Goal: Information Seeking & Learning: Check status

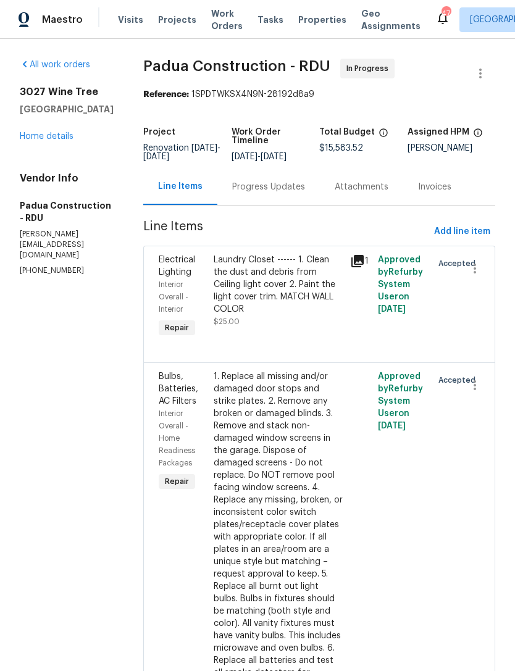
click at [41, 141] on link "Home details" at bounding box center [47, 136] width 54 height 9
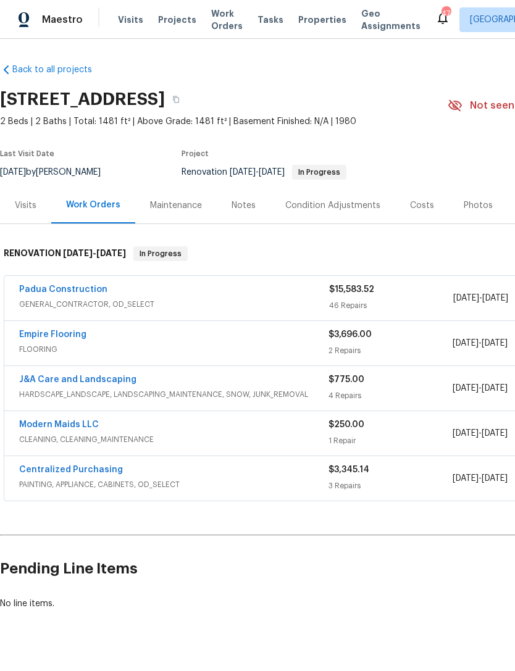
click at [247, 204] on div "Notes" at bounding box center [244, 206] width 24 height 12
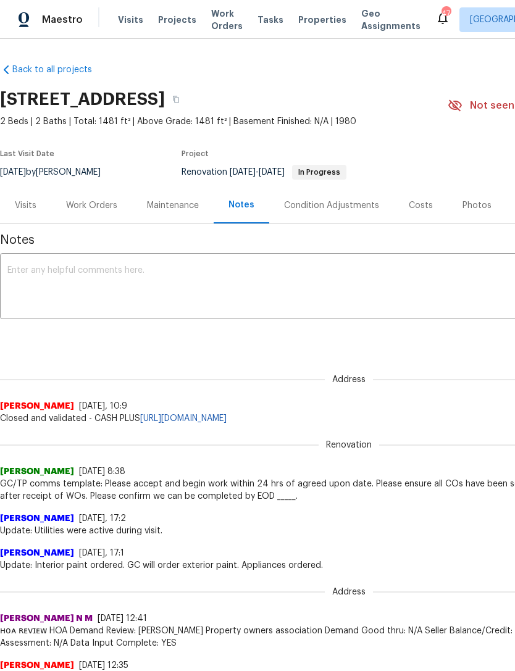
click at [145, 285] on textarea at bounding box center [348, 287] width 683 height 43
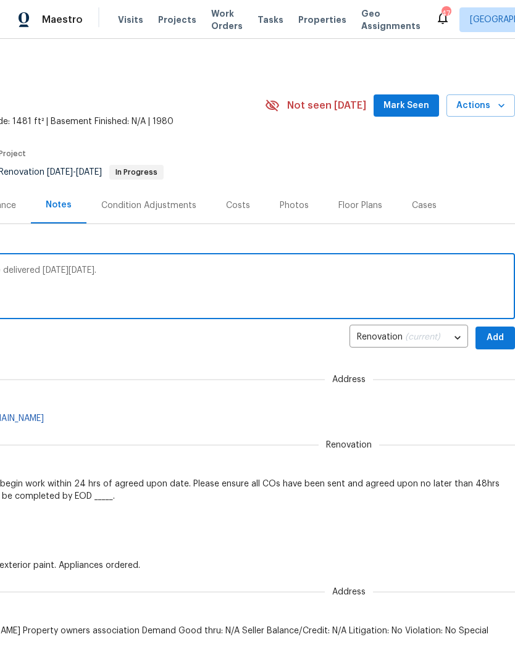
scroll to position [0, 183]
type textarea "Update: The vent hood is delayed. It will be delivered on Friday 8/29."
click at [498, 332] on span "Add" at bounding box center [495, 337] width 20 height 15
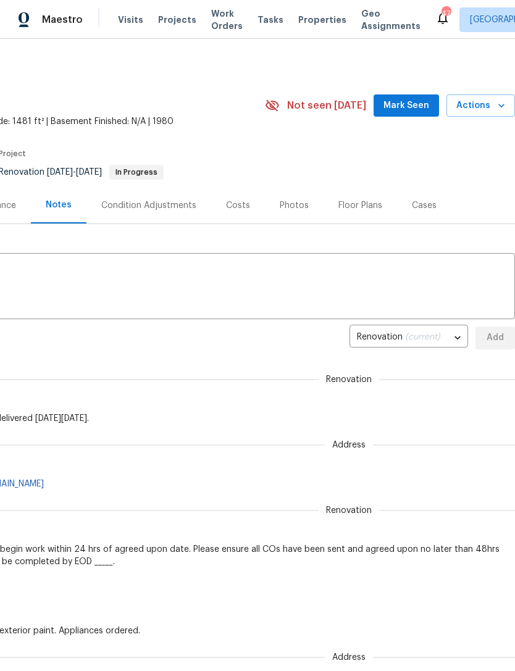
click at [411, 106] on span "Mark Seen" at bounding box center [407, 105] width 46 height 15
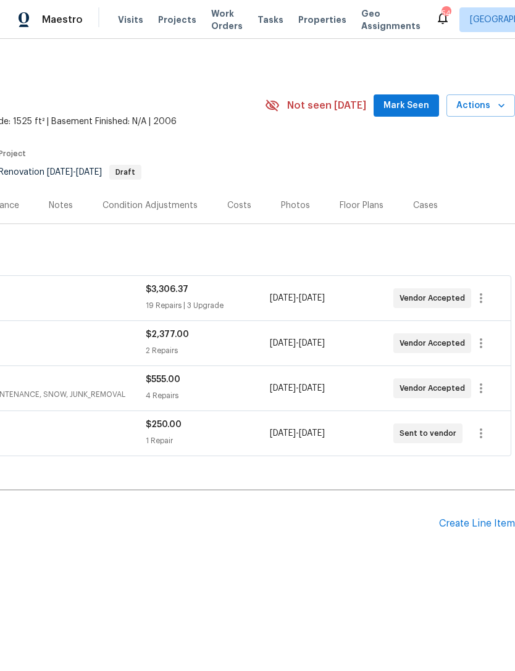
scroll to position [0, 183]
click at [416, 103] on span "Mark Seen" at bounding box center [407, 105] width 46 height 15
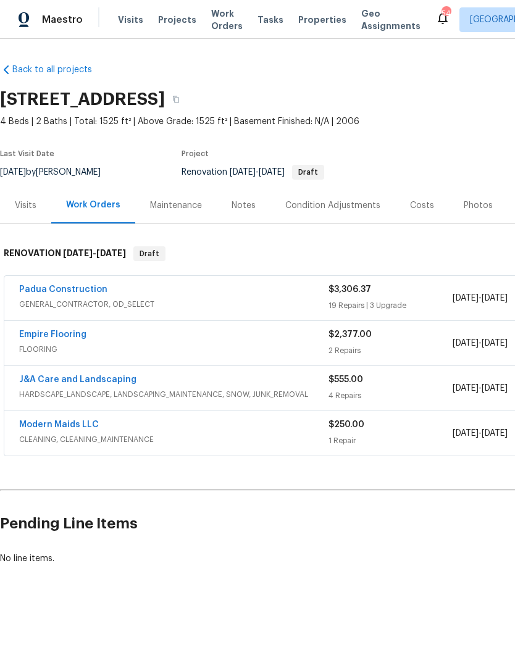
scroll to position [0, 0]
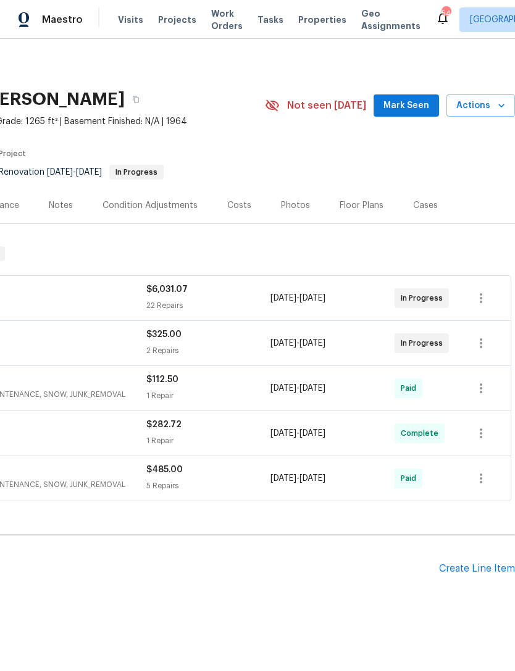
scroll to position [0, 183]
click at [404, 101] on span "Mark Seen" at bounding box center [407, 105] width 46 height 15
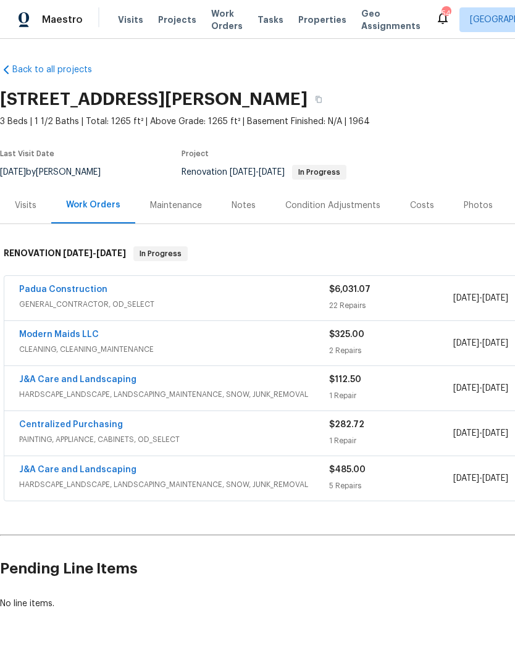
scroll to position [0, 0]
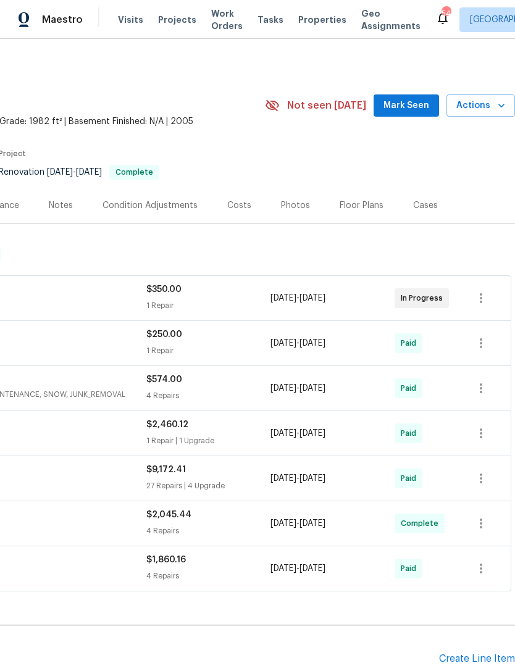
scroll to position [0, 183]
click at [410, 98] on span "Mark Seen" at bounding box center [407, 105] width 46 height 15
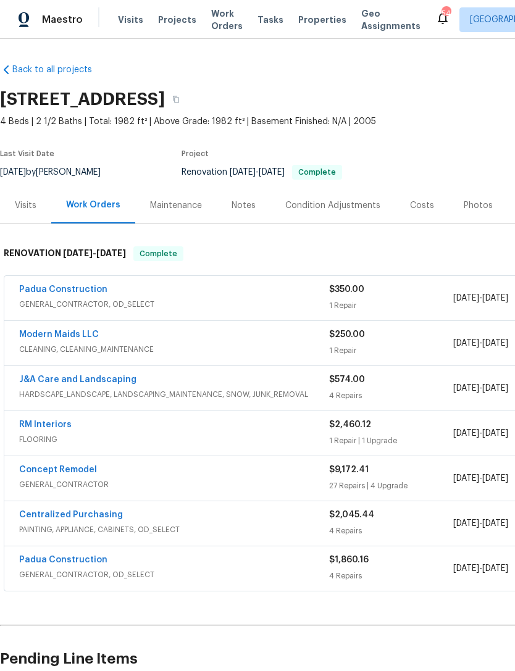
scroll to position [0, 0]
click at [79, 293] on link "Padua Construction" at bounding box center [63, 289] width 88 height 9
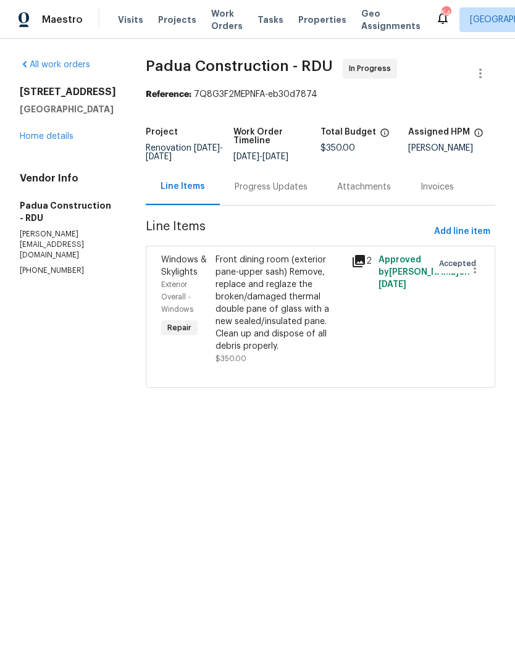
click at [46, 141] on link "Home details" at bounding box center [47, 136] width 54 height 9
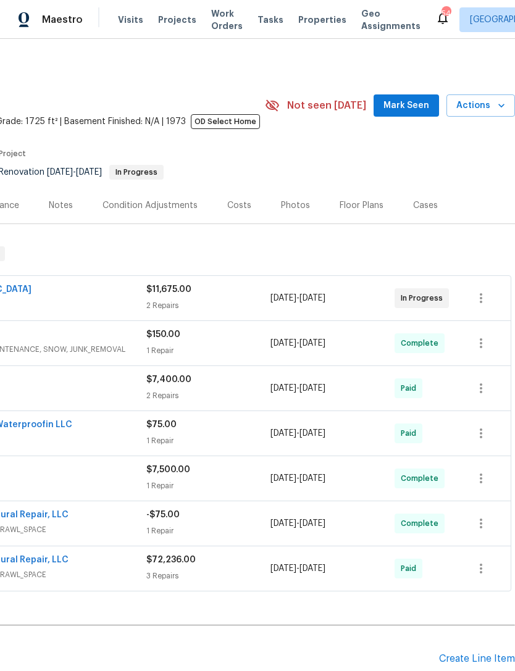
scroll to position [0, 183]
click at [408, 104] on span "Mark Seen" at bounding box center [407, 105] width 46 height 15
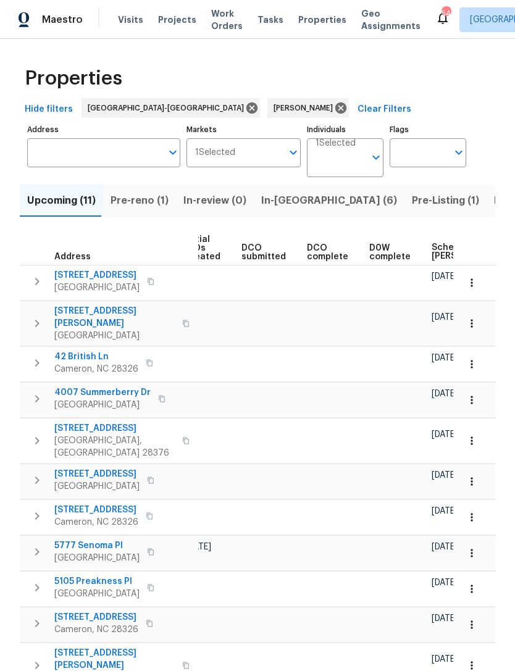
scroll to position [0, 174]
click at [439, 253] on span "Scheduled COE" at bounding box center [463, 251] width 70 height 17
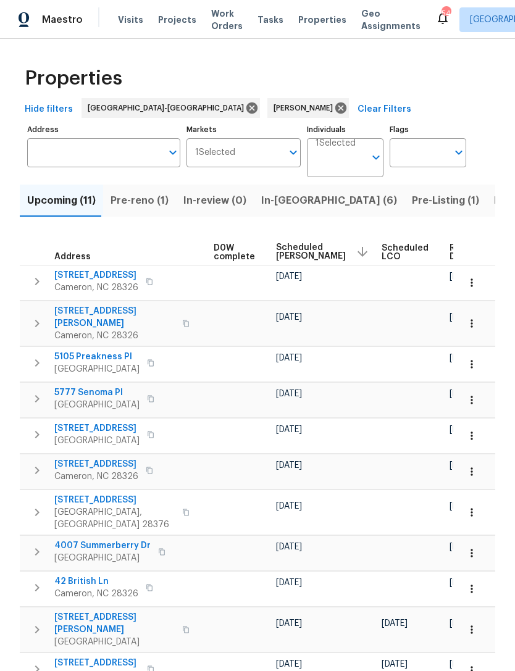
scroll to position [0, 326]
click at [294, 255] on span "Scheduled COE" at bounding box center [312, 251] width 70 height 17
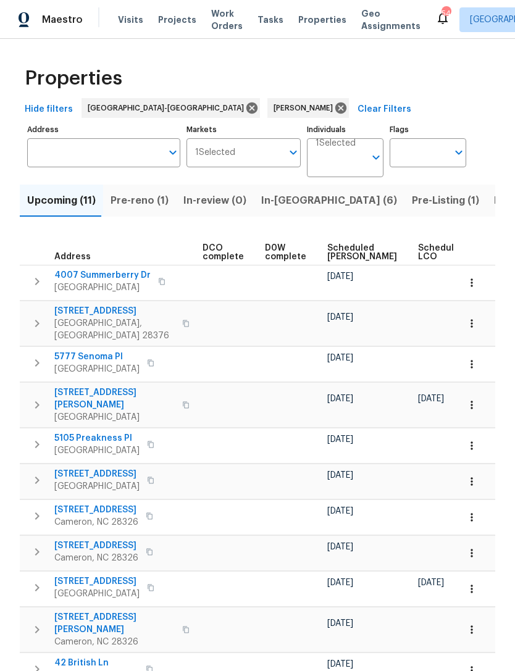
scroll to position [0, 275]
click at [345, 249] on span "Scheduled COE" at bounding box center [362, 252] width 70 height 17
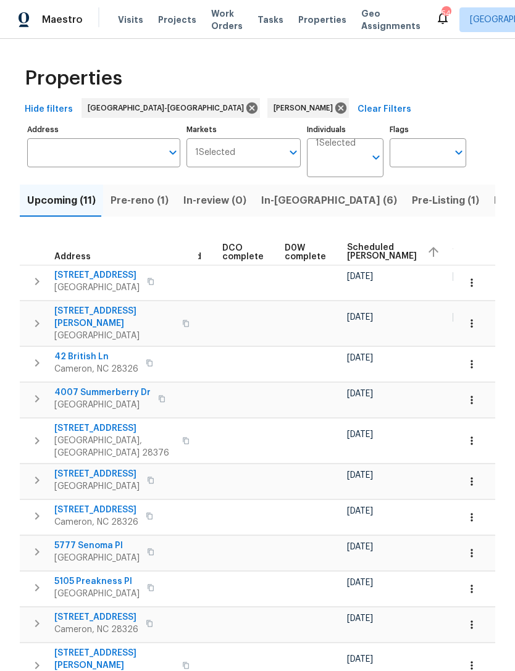
scroll to position [0, 256]
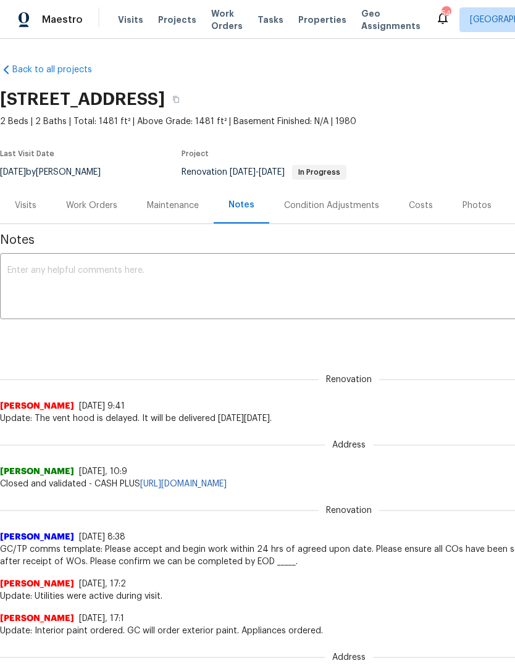
click at [87, 212] on div "Work Orders" at bounding box center [91, 205] width 81 height 36
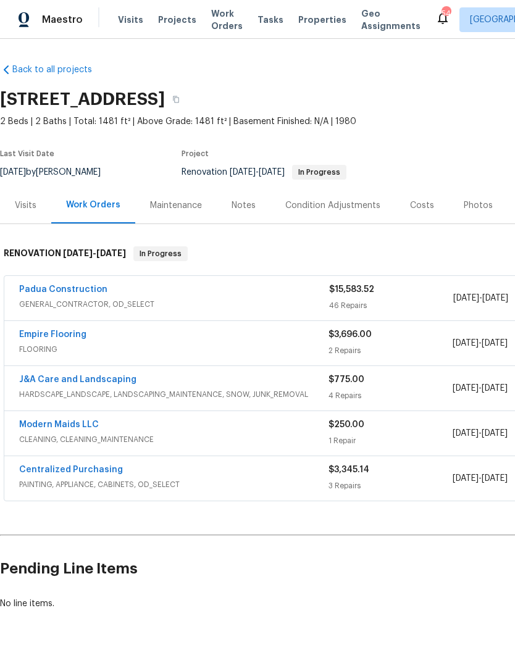
scroll to position [0, -1]
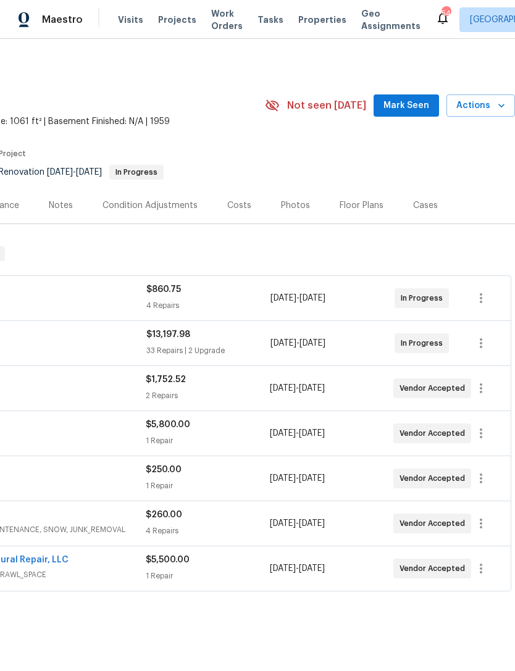
scroll to position [0, 183]
click at [423, 106] on span "Mark Seen" at bounding box center [407, 105] width 46 height 15
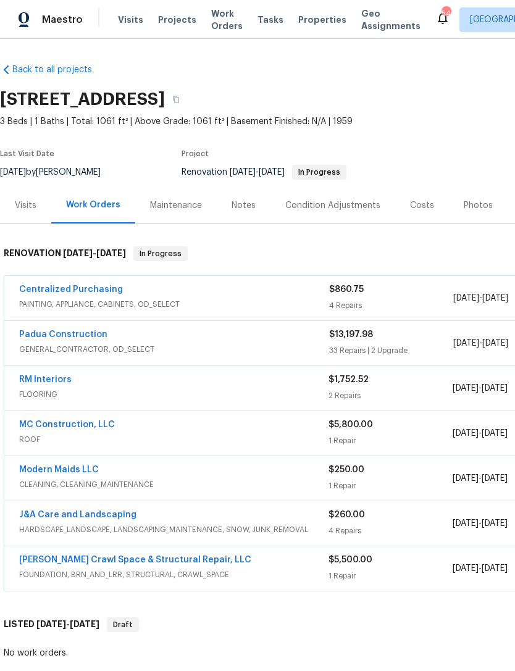
scroll to position [0, 0]
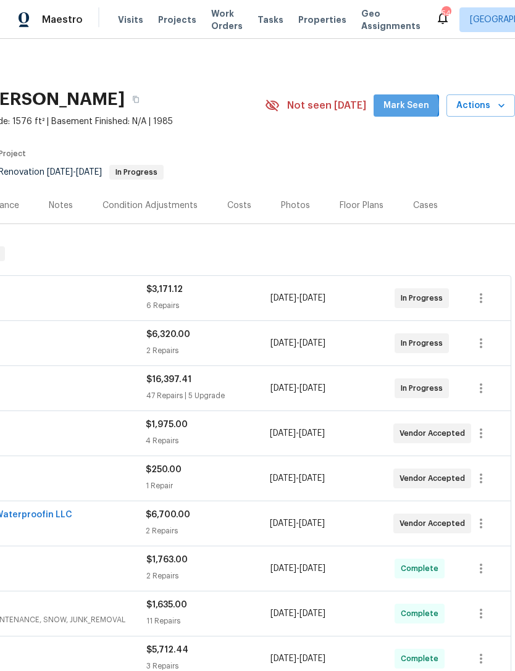
scroll to position [0, 183]
click at [411, 106] on span "Mark Seen" at bounding box center [407, 105] width 46 height 15
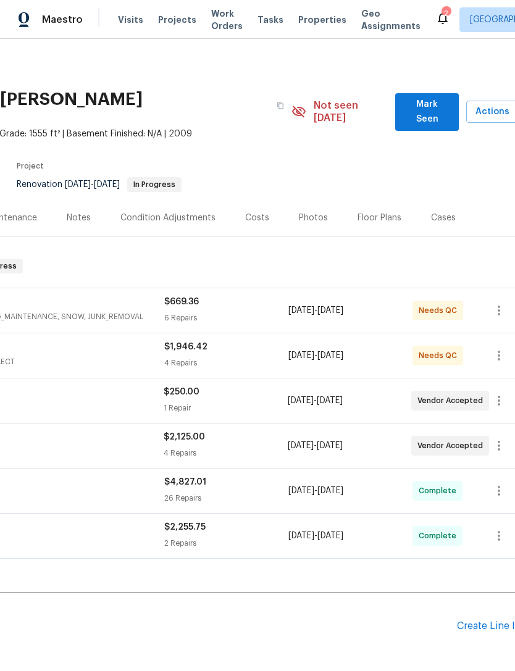
scroll to position [0, 165]
click at [423, 105] on span "Mark Seen" at bounding box center [427, 112] width 44 height 30
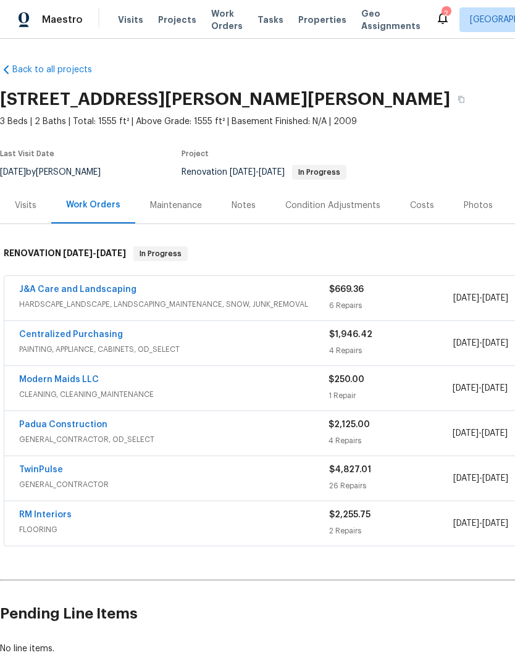
scroll to position [0, 0]
click at [127, 291] on link "J&A Care and Landscaping" at bounding box center [77, 289] width 117 height 9
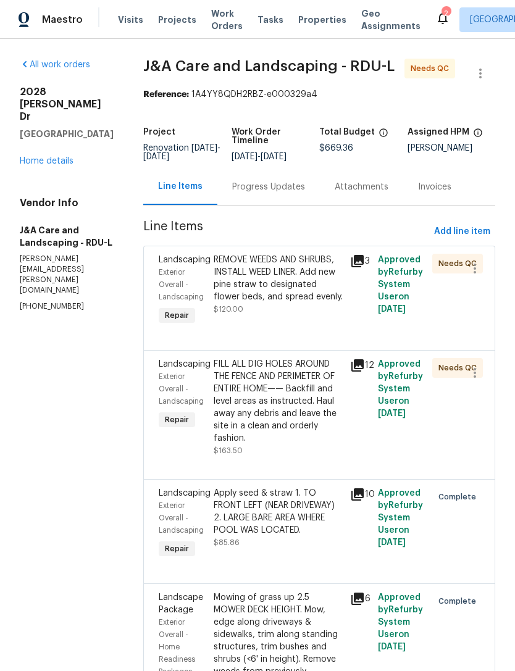
click at [327, 437] on div "FILL ALL DIG HOLES AROUND THE FENCE AND PERIMETER OF ENTIRE HOME—— Backfill and…" at bounding box center [279, 401] width 130 height 86
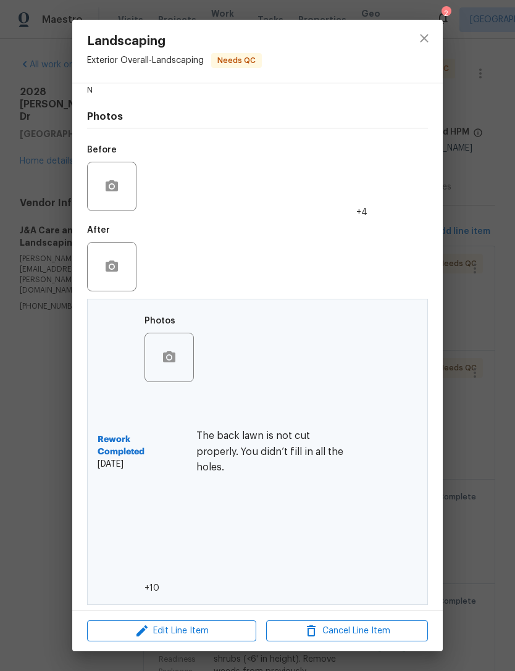
scroll to position [196, 0]
click at [177, 432] on img at bounding box center [171, 421] width 49 height 49
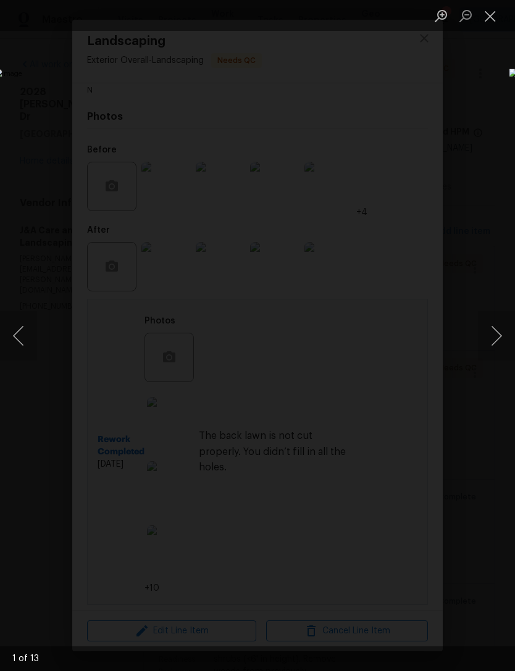
click at [490, 329] on button "Next image" at bounding box center [496, 335] width 37 height 49
click at [493, 340] on button "Next image" at bounding box center [496, 335] width 37 height 49
click at [497, 341] on button "Next image" at bounding box center [496, 335] width 37 height 49
click at [505, 340] on button "Next image" at bounding box center [496, 335] width 37 height 49
click at [499, 330] on button "Next image" at bounding box center [496, 335] width 37 height 49
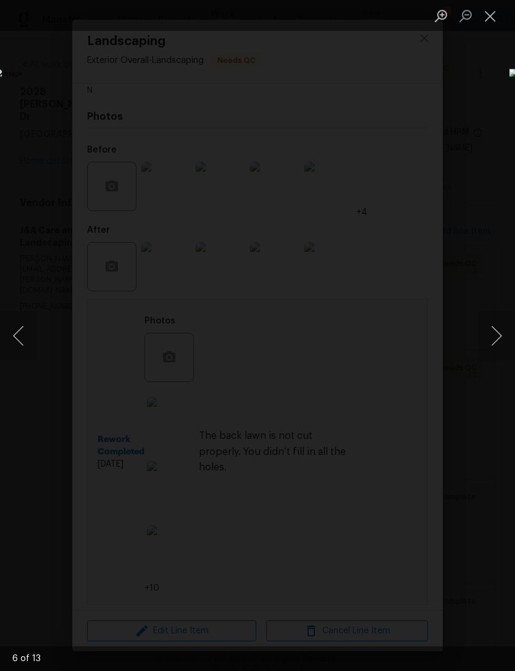
click at [492, 15] on button "Close lightbox" at bounding box center [490, 16] width 25 height 22
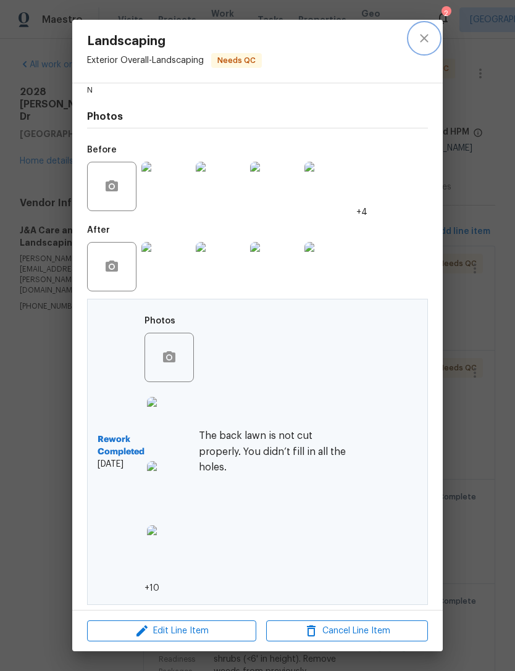
click at [429, 44] on icon "close" at bounding box center [424, 38] width 15 height 15
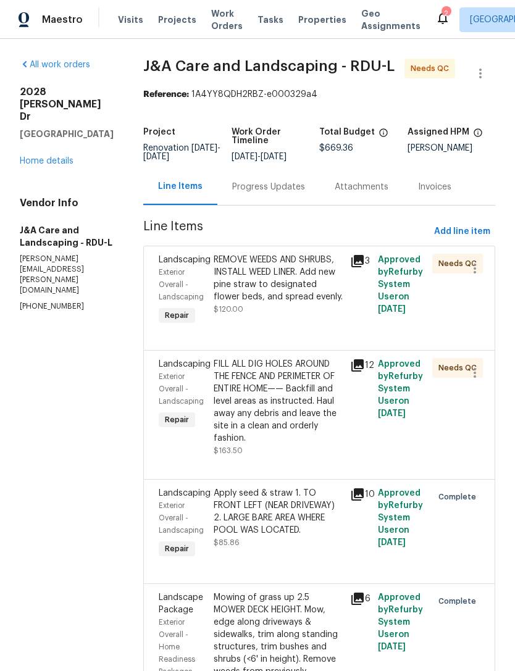
click at [288, 294] on div "REMOVE WEEDS AND SHRUBS, INSTALL WEED LINER. Add new pine straw to designated f…" at bounding box center [279, 278] width 130 height 49
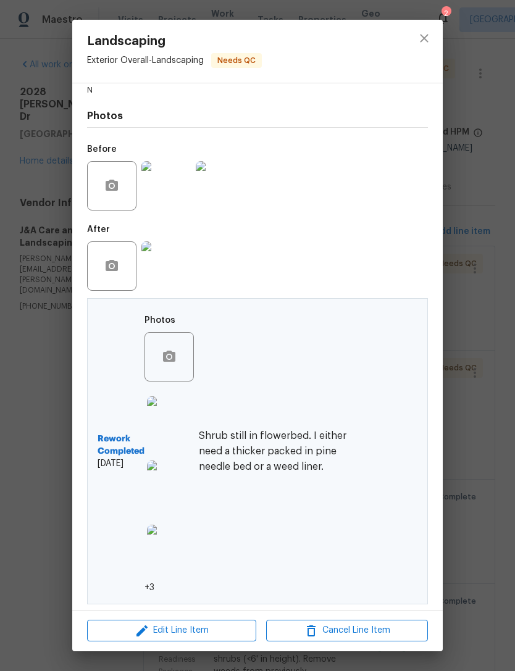
scroll to position [186, 0]
click at [171, 413] on img at bounding box center [171, 421] width 49 height 49
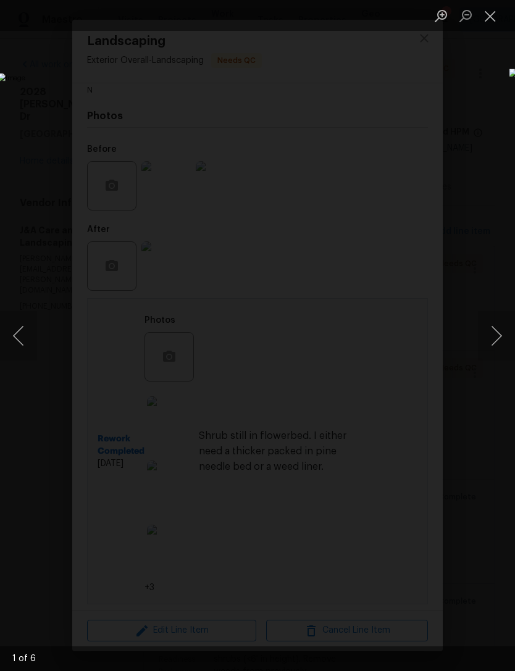
click at [499, 338] on button "Next image" at bounding box center [496, 335] width 37 height 49
click at [508, 337] on button "Next image" at bounding box center [496, 335] width 37 height 49
click at [508, 331] on button "Next image" at bounding box center [496, 335] width 37 height 49
click at [491, 12] on button "Close lightbox" at bounding box center [490, 16] width 25 height 22
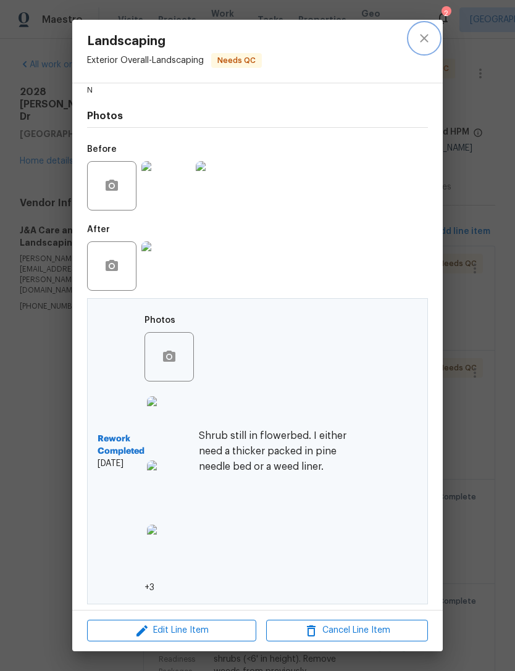
click at [426, 40] on icon "close" at bounding box center [424, 38] width 8 height 8
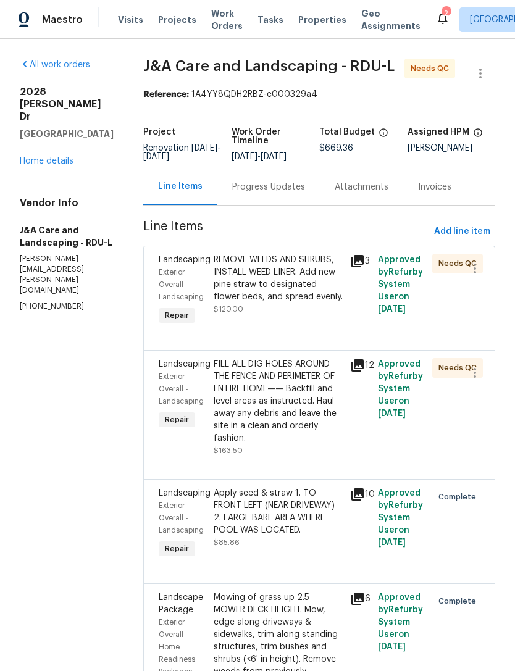
click at [308, 424] on div "FILL ALL DIG HOLES AROUND THE FENCE AND PERIMETER OF ENTIRE HOME—— Backfill and…" at bounding box center [279, 401] width 130 height 86
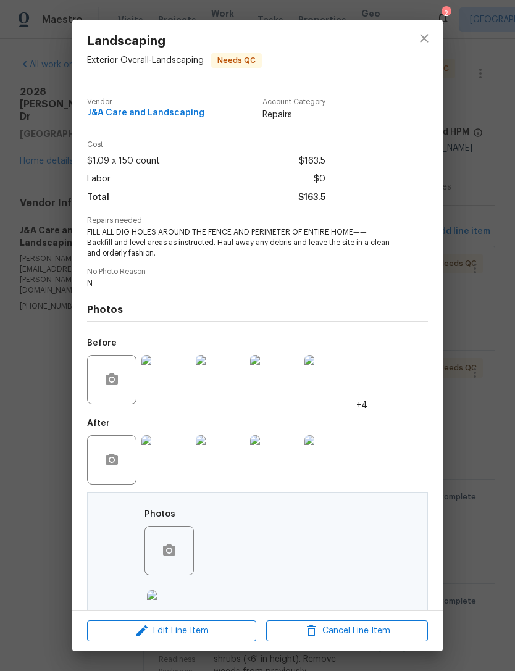
scroll to position [0, 0]
click at [429, 40] on icon "close" at bounding box center [424, 38] width 15 height 15
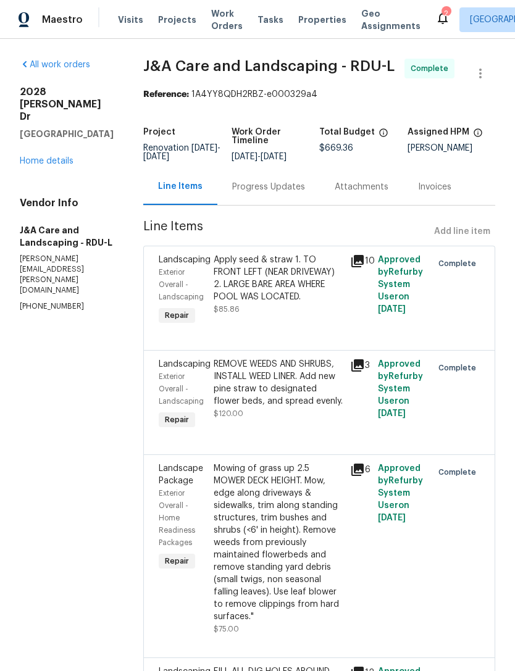
click at [42, 157] on link "Home details" at bounding box center [47, 161] width 54 height 9
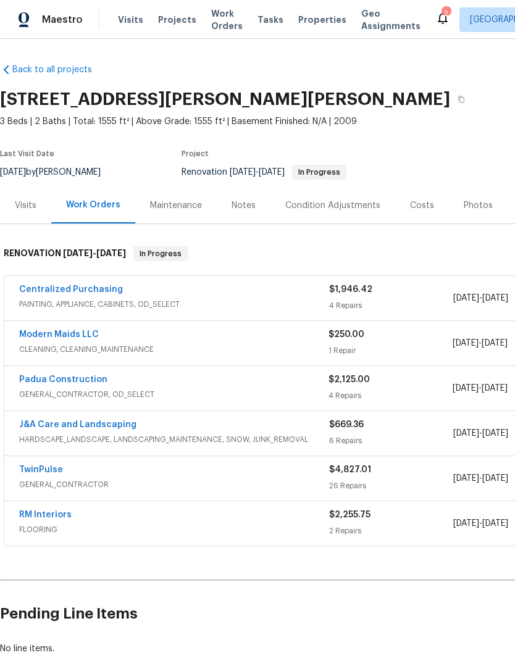
click at [77, 380] on link "Padua Construction" at bounding box center [63, 380] width 88 height 9
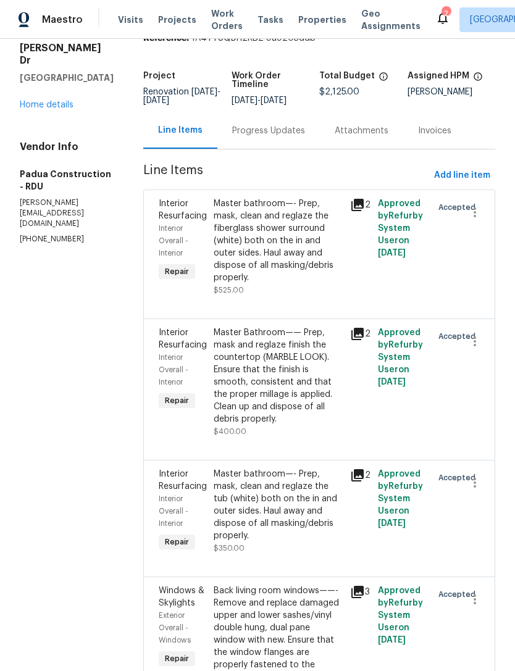
scroll to position [46, 0]
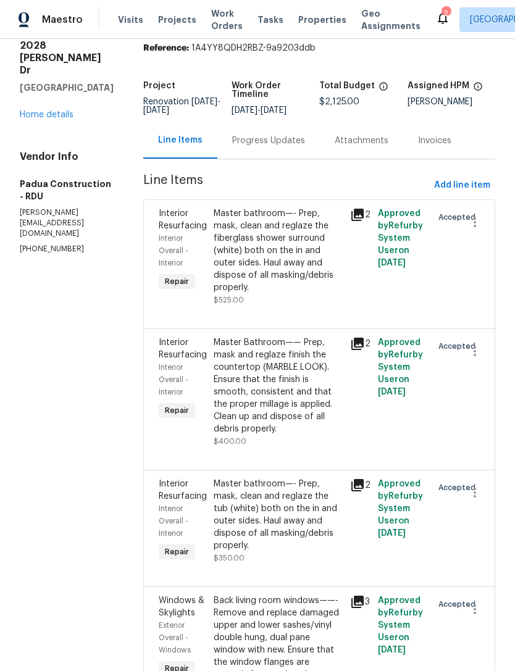
click at [266, 358] on div "Master Bathroom—— Prep, mask and reglaze finish the countertop (MARBLE LOOK). E…" at bounding box center [279, 386] width 130 height 99
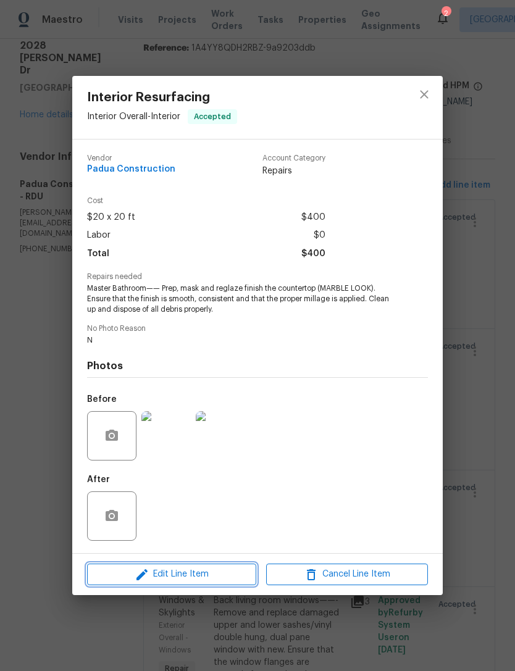
click at [234, 584] on button "Edit Line Item" at bounding box center [171, 575] width 169 height 22
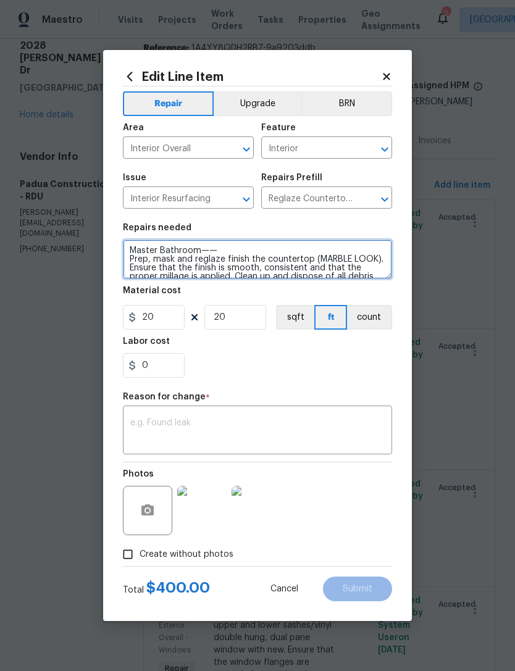
click at [323, 260] on textarea "Master Bathroom—— Prep, mask and reglaze finish the countertop (MARBLE LOOK). E…" at bounding box center [257, 260] width 269 height 40
click at [368, 258] on textarea "Master Bathroom—— Prep, mask and reglaze finish the countertop (MARBLE LOOK). E…" at bounding box center [257, 260] width 269 height 40
type textarea "Master Bathroom—— Prep, mask and reglaze finish the countertop (tan). Ensure th…"
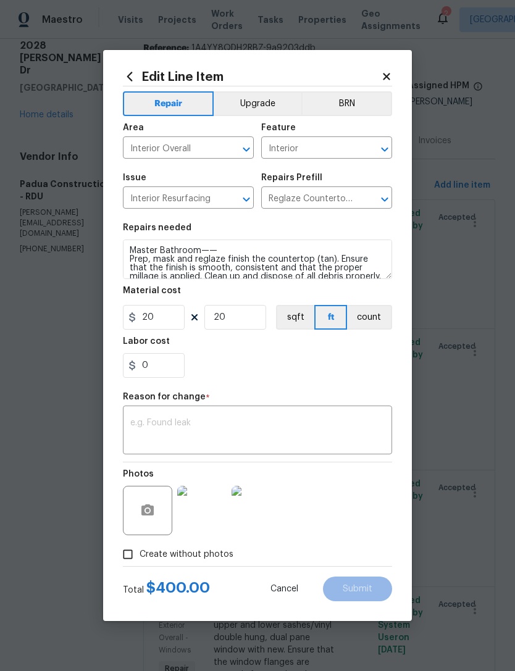
click at [284, 371] on div "0" at bounding box center [257, 365] width 269 height 25
click at [146, 557] on span "Create without photos" at bounding box center [187, 554] width 94 height 13
click at [140, 557] on input "Create without photos" at bounding box center [127, 554] width 23 height 23
click at [126, 556] on input "Create without photos" at bounding box center [127, 554] width 23 height 23
click at [135, 553] on input "Create without photos" at bounding box center [127, 554] width 23 height 23
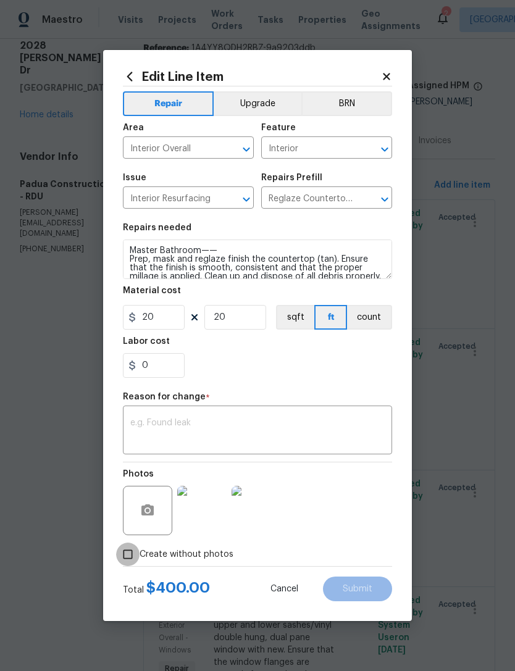
checkbox input "false"
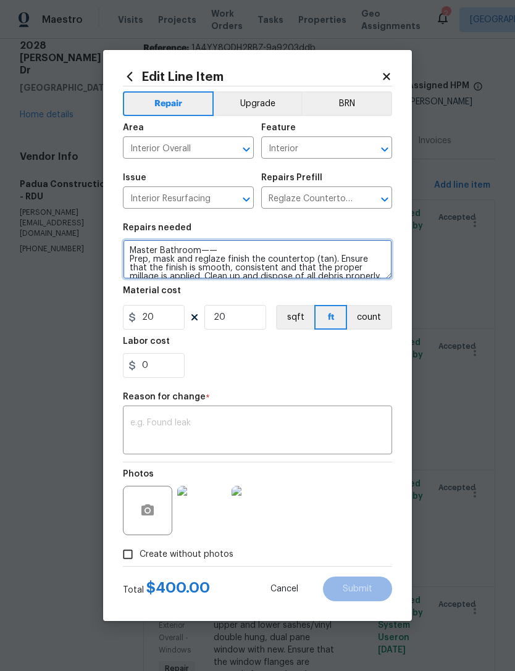
click at [333, 264] on textarea "Master Bathroom—— Prep, mask and reglaze finish the countertop (tan). Ensure th…" at bounding box center [257, 260] width 269 height 40
click at [325, 257] on textarea "Master Bathroom—— Prep, mask and reglaze finish the countertop (tan). Ensure th…" at bounding box center [257, 260] width 269 height 40
click at [309, 261] on textarea "Master Bathroom—— Prep, mask and reglaze finish the countertop). Ensure that th…" at bounding box center [257, 260] width 269 height 40
click at [308, 256] on textarea "Master Bathroom—— Prep, mask and reglaze finish the countertop). Ensure that th…" at bounding box center [257, 260] width 269 height 40
type textarea "Master Bathroom—— Prep, mask and reglaze finish the countertop. Ensure that the…"
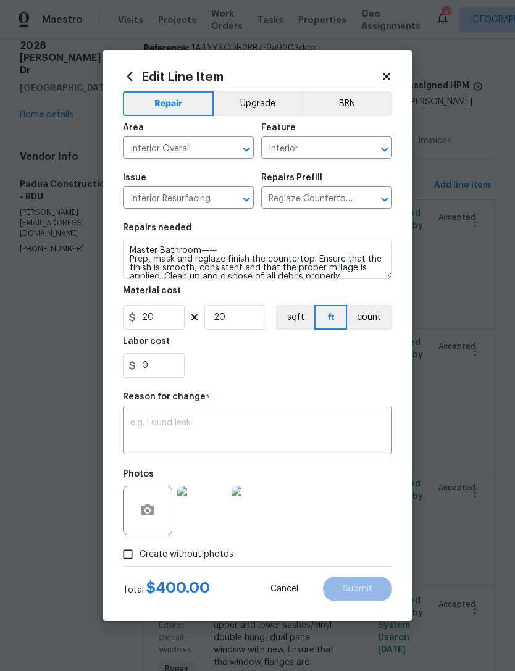
click at [292, 367] on div "0" at bounding box center [257, 365] width 269 height 25
click at [251, 431] on textarea at bounding box center [257, 432] width 254 height 26
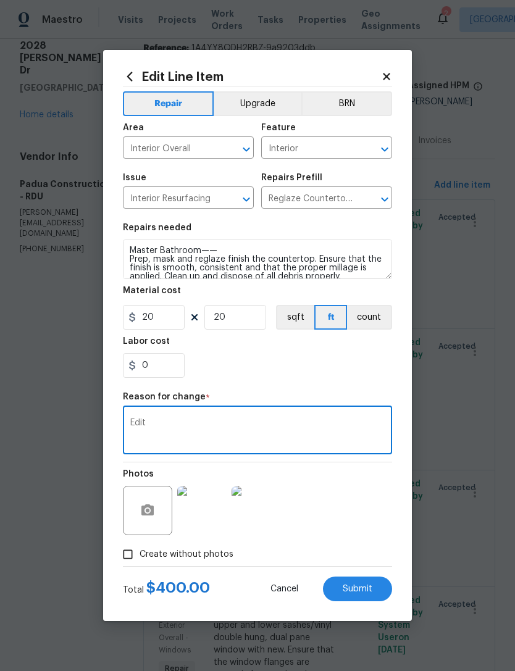
type textarea "Edit"
click at [262, 371] on div "0" at bounding box center [257, 365] width 269 height 25
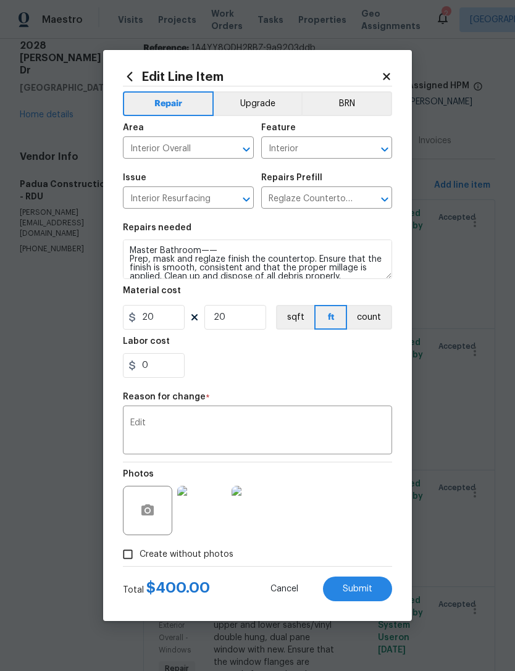
click at [365, 586] on span "Submit" at bounding box center [358, 589] width 30 height 9
type textarea "Master Bathroom—— Prep, mask and reglaze finish the countertop (MARBLE LOOK). E…"
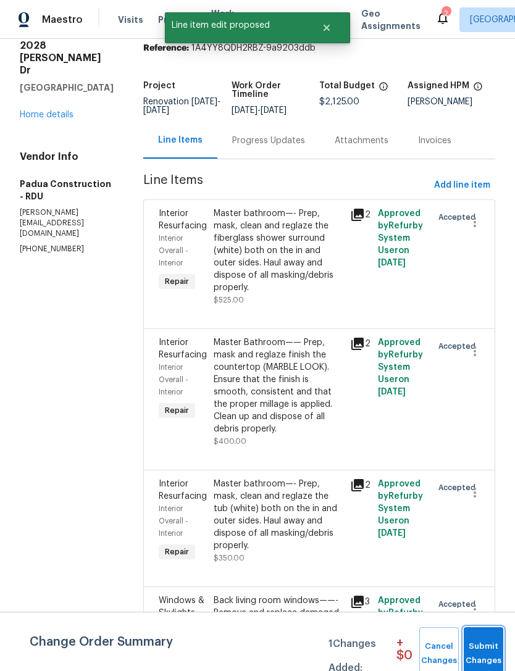
click at [486, 642] on span "Submit Changes" at bounding box center [483, 654] width 27 height 28
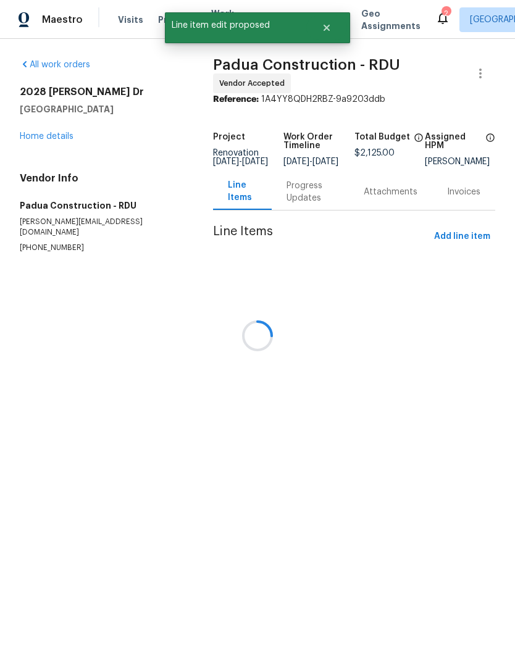
scroll to position [0, 0]
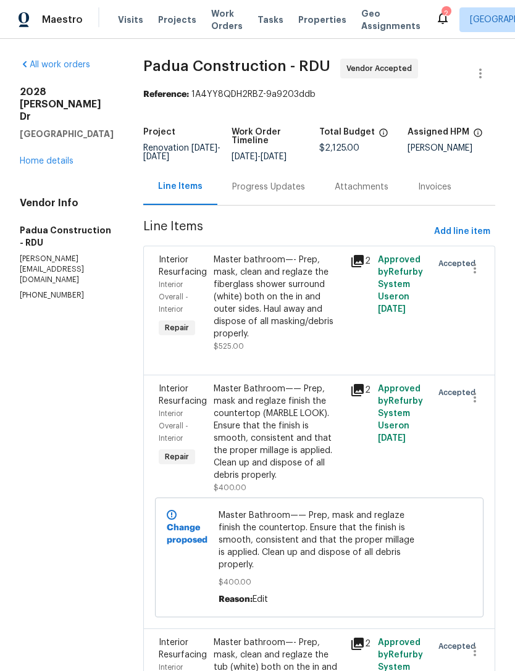
click at [53, 166] on link "Home details" at bounding box center [47, 161] width 54 height 9
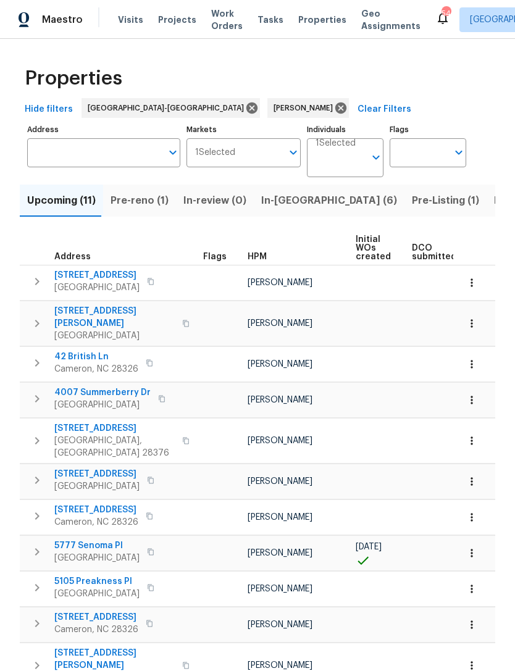
click at [138, 200] on span "Pre-reno (1)" at bounding box center [140, 200] width 58 height 17
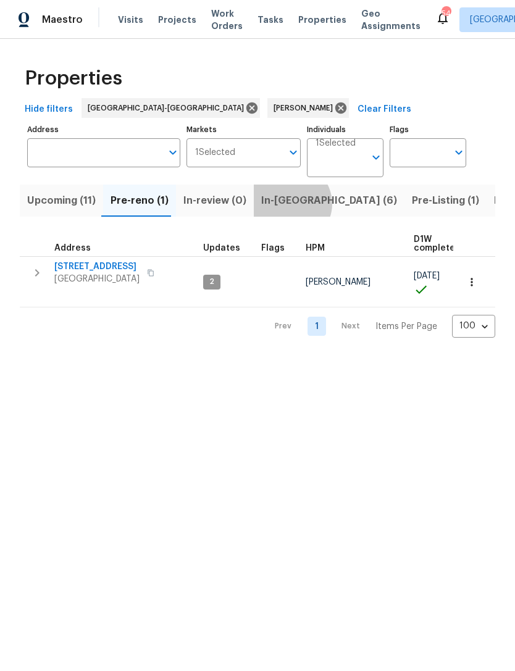
click at [283, 204] on span "In-reno (6)" at bounding box center [329, 200] width 136 height 17
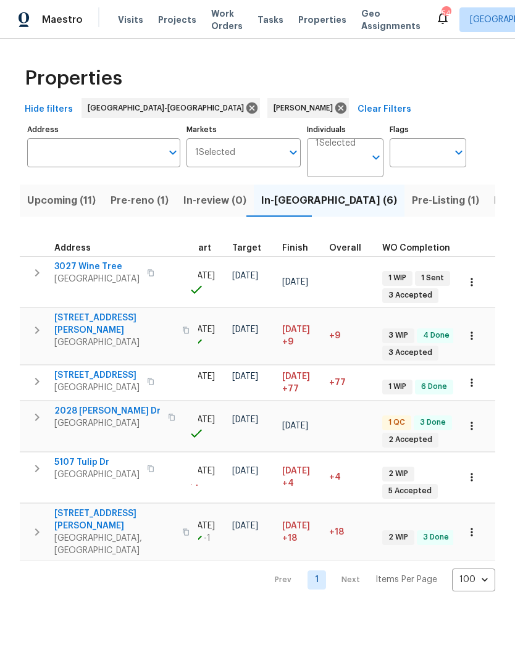
scroll to position [0, 285]
click at [412, 200] on span "Pre-Listing (1)" at bounding box center [445, 200] width 67 height 17
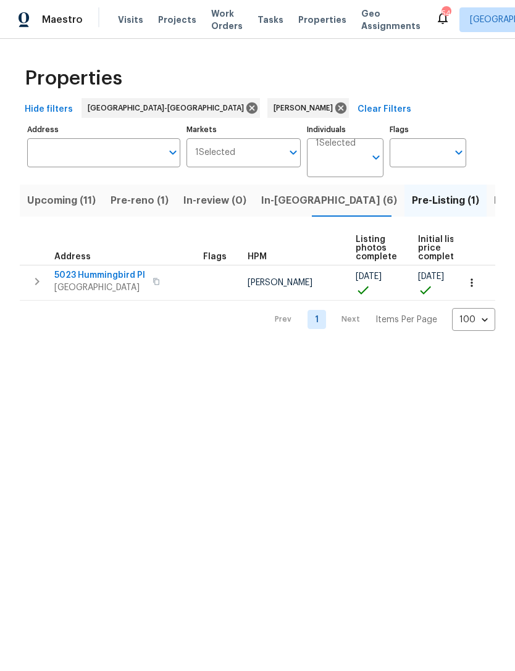
click at [275, 205] on span "In-[GEOGRAPHIC_DATA] (6)" at bounding box center [329, 200] width 136 height 17
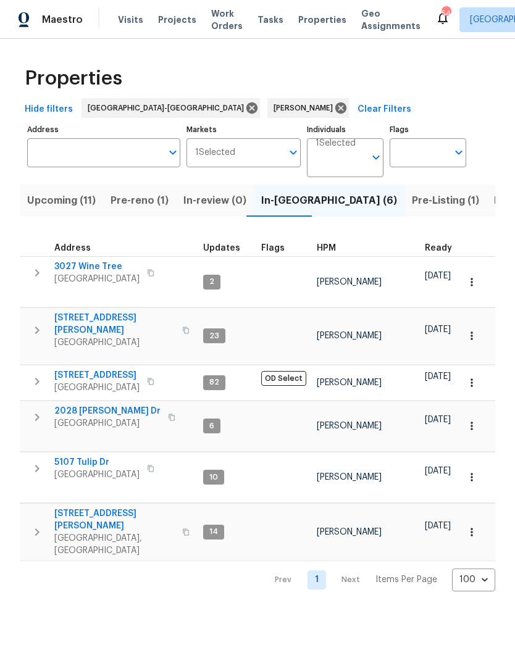
click at [71, 201] on span "Upcoming (11)" at bounding box center [61, 200] width 69 height 17
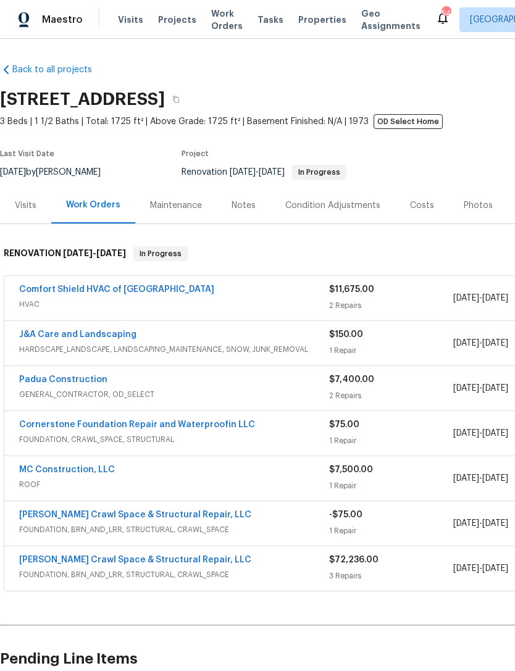
click at [101, 293] on link "Comfort Shield HVAC of [GEOGRAPHIC_DATA]" at bounding box center [116, 289] width 195 height 9
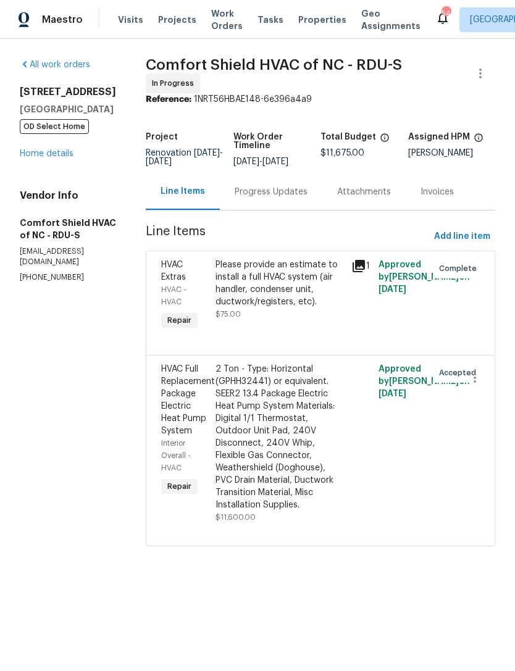
click at [290, 198] on div "Progress Updates" at bounding box center [271, 192] width 73 height 12
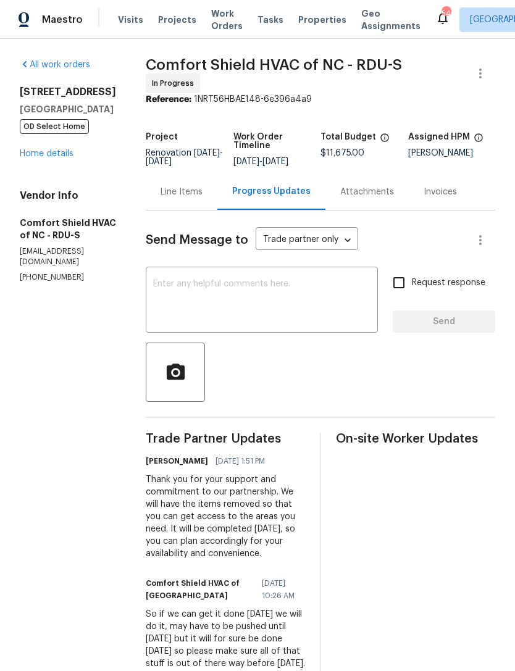
click at [56, 156] on link "Home details" at bounding box center [47, 153] width 54 height 9
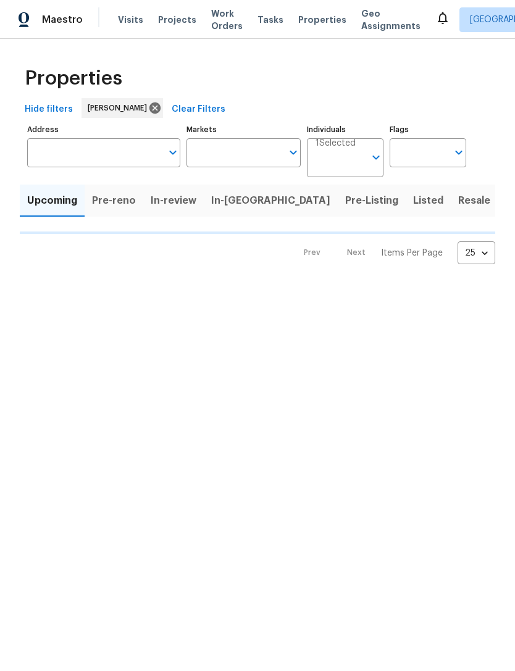
type input "100"
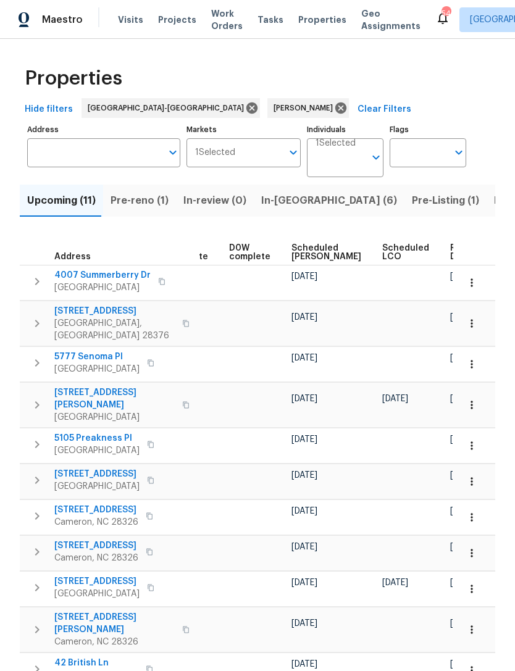
scroll to position [0, 311]
click at [301, 256] on span "Scheduled [PERSON_NAME]" at bounding box center [327, 252] width 70 height 17
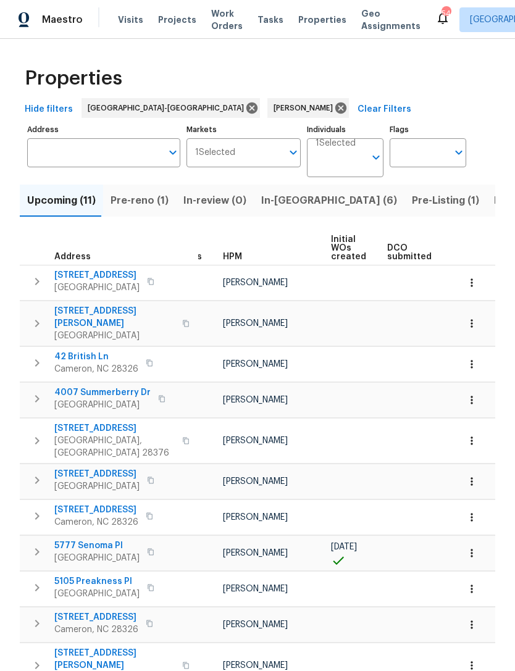
scroll to position [0, 23]
click at [66, 576] on span "5105 Preakness Pl" at bounding box center [96, 582] width 85 height 12
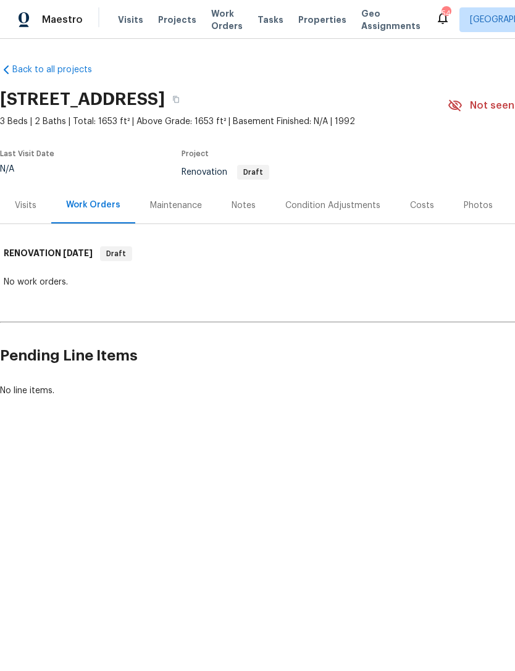
click at [27, 211] on div "Visits" at bounding box center [26, 206] width 22 height 12
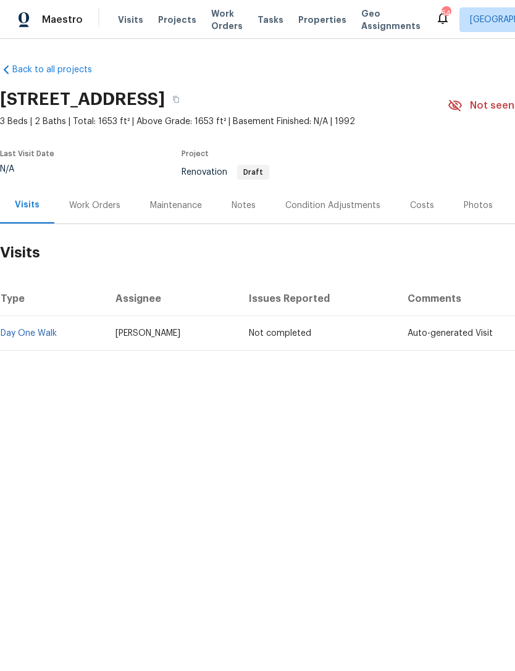
click at [95, 212] on div "Work Orders" at bounding box center [94, 205] width 81 height 36
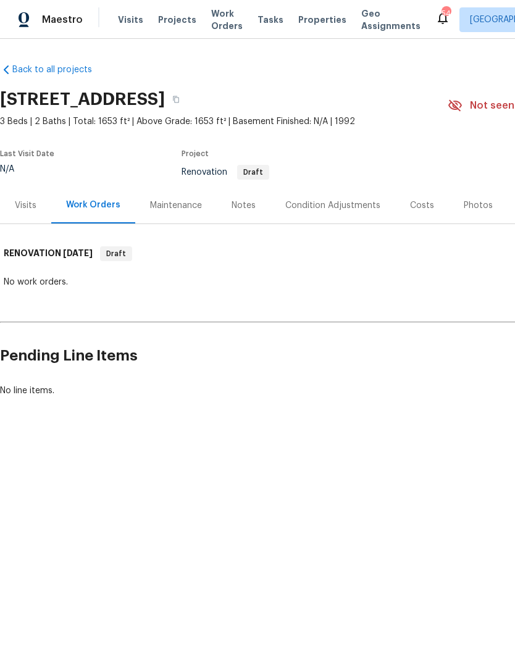
click at [332, 206] on div "Condition Adjustments" at bounding box center [332, 206] width 95 height 12
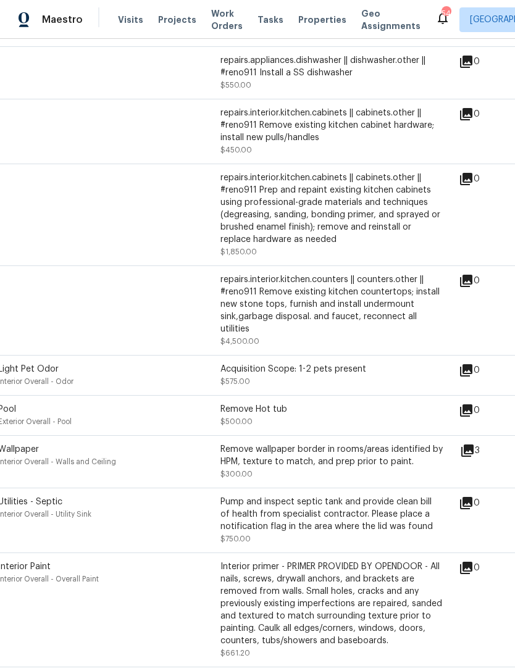
scroll to position [645, 22]
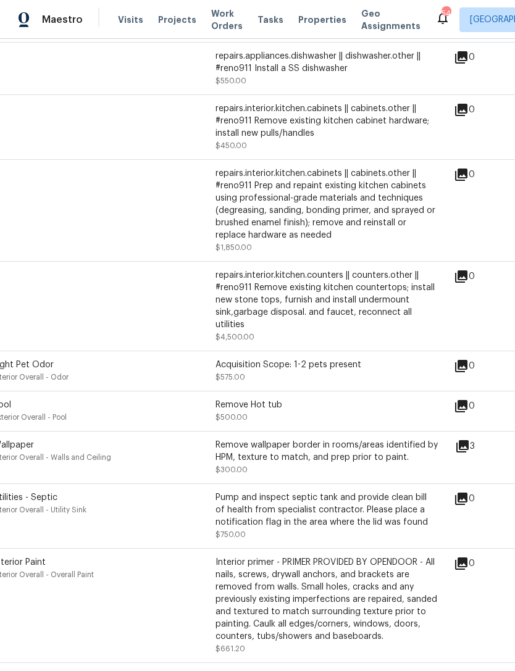
click at [485, 466] on div "3" at bounding box center [484, 457] width 59 height 37
click at [469, 453] on icon at bounding box center [462, 446] width 12 height 12
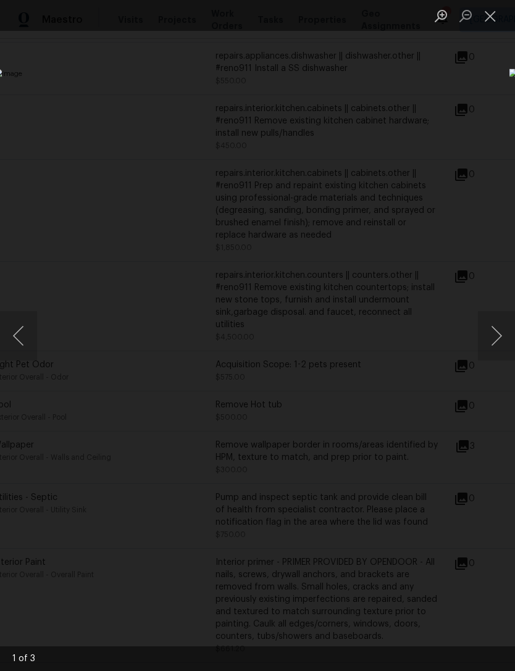
click at [508, 322] on button "Next image" at bounding box center [496, 335] width 37 height 49
click at [504, 317] on button "Next image" at bounding box center [496, 335] width 37 height 49
click at [508, 317] on button "Next image" at bounding box center [496, 335] width 37 height 49
click at [490, 17] on button "Close lightbox" at bounding box center [490, 16] width 25 height 22
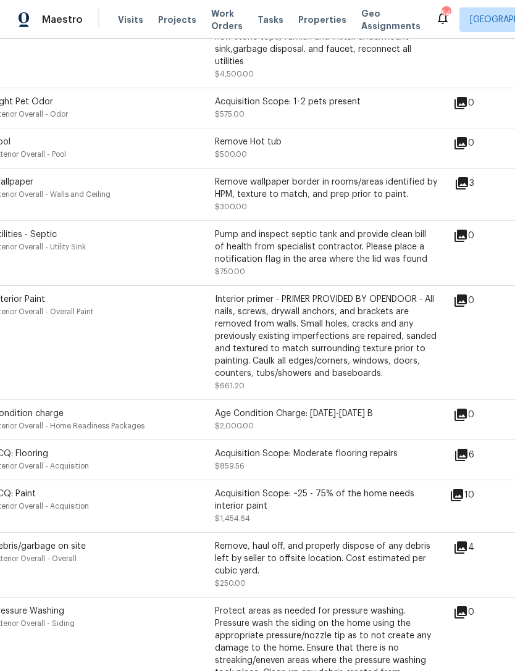
scroll to position [905, 28]
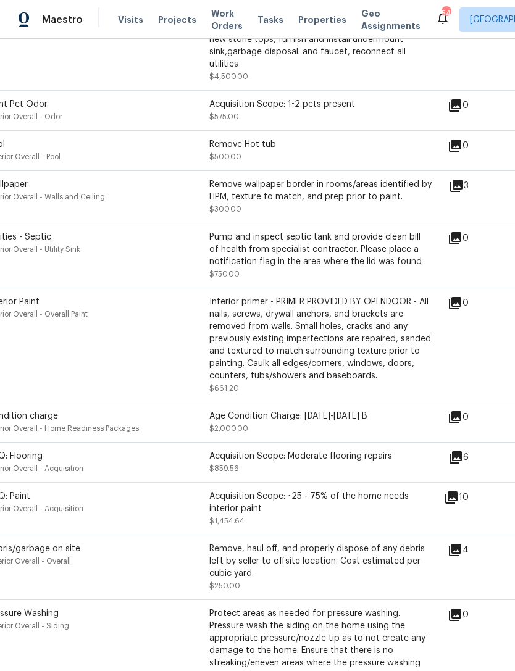
click at [462, 464] on icon at bounding box center [456, 458] width 12 height 12
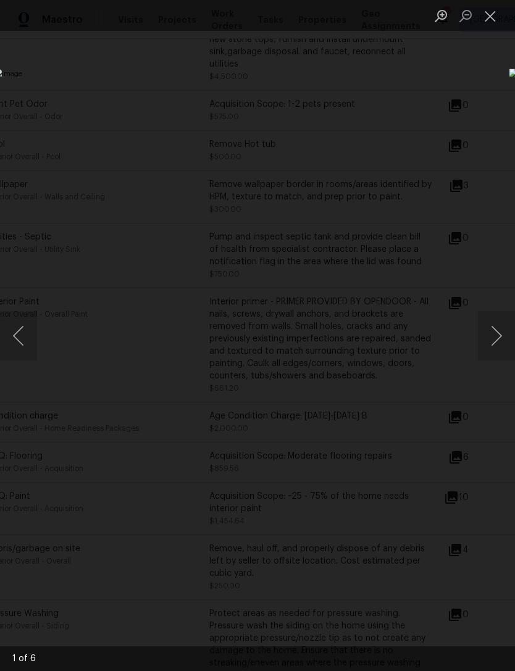
click at [508, 330] on button "Next image" at bounding box center [496, 335] width 37 height 49
click at [502, 340] on button "Next image" at bounding box center [496, 335] width 37 height 49
click at [503, 333] on button "Next image" at bounding box center [496, 335] width 37 height 49
click at [503, 334] on button "Next image" at bounding box center [496, 335] width 37 height 49
click at [496, 339] on button "Next image" at bounding box center [496, 335] width 37 height 49
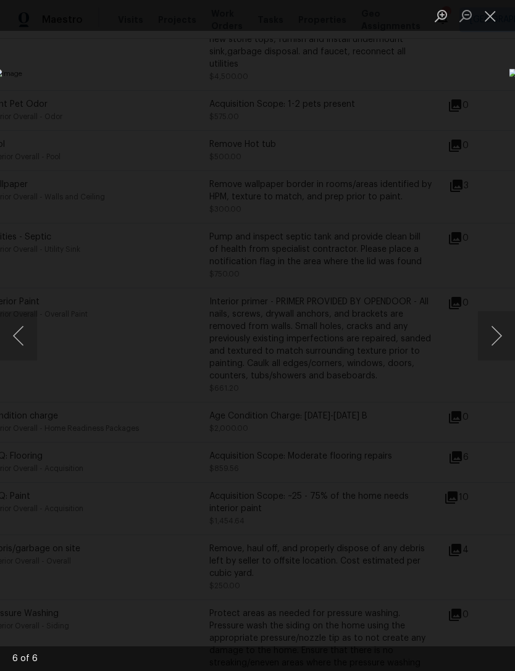
click at [495, 12] on button "Close lightbox" at bounding box center [490, 16] width 25 height 22
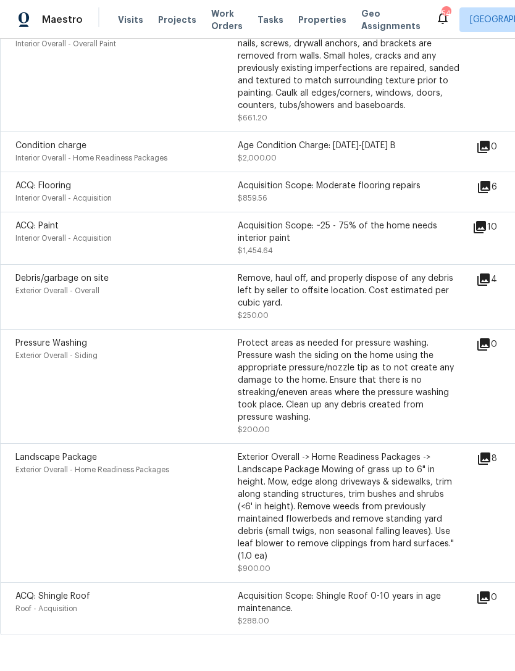
scroll to position [1175, 0]
click at [492, 467] on icon at bounding box center [484, 459] width 15 height 15
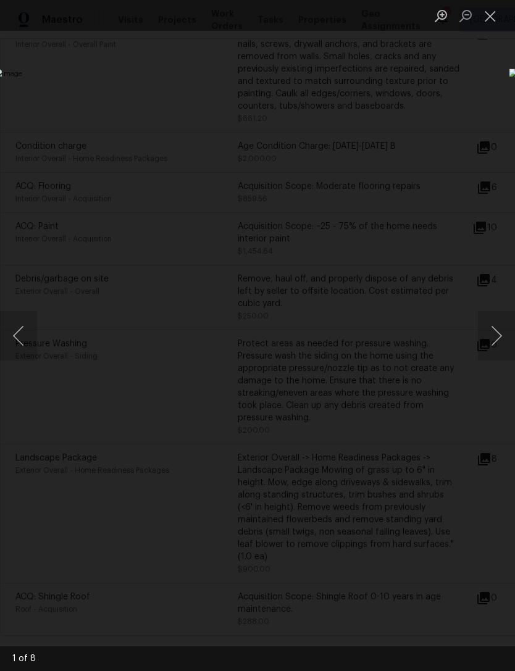
click at [498, 340] on button "Next image" at bounding box center [496, 335] width 37 height 49
click at [494, 339] on button "Next image" at bounding box center [496, 335] width 37 height 49
click at [496, 340] on button "Next image" at bounding box center [496, 335] width 37 height 49
click at [497, 345] on button "Next image" at bounding box center [496, 335] width 37 height 49
click at [492, 333] on button "Next image" at bounding box center [496, 335] width 37 height 49
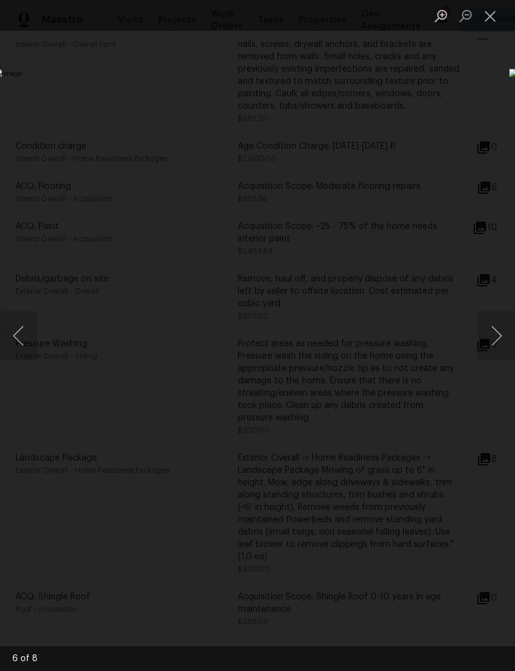
click at [503, 334] on button "Next image" at bounding box center [496, 335] width 37 height 49
click at [499, 335] on button "Next image" at bounding box center [496, 335] width 37 height 49
click at [500, 335] on button "Next image" at bounding box center [496, 335] width 37 height 49
click at [502, 337] on button "Next image" at bounding box center [496, 335] width 37 height 49
click at [500, 337] on button "Next image" at bounding box center [496, 335] width 37 height 49
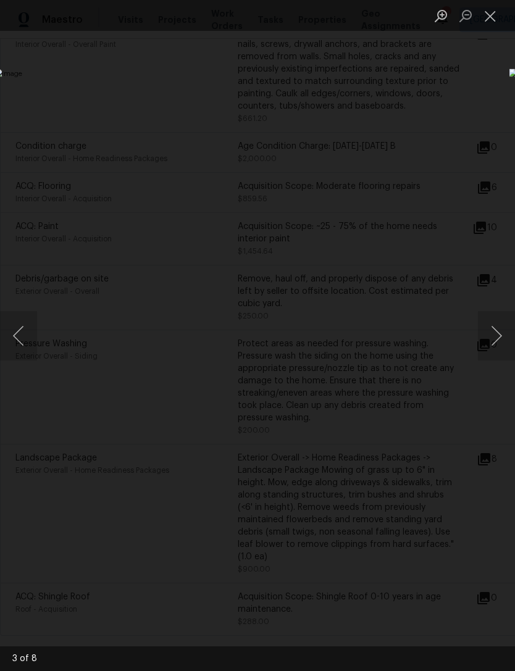
click at [497, 11] on button "Close lightbox" at bounding box center [490, 16] width 25 height 22
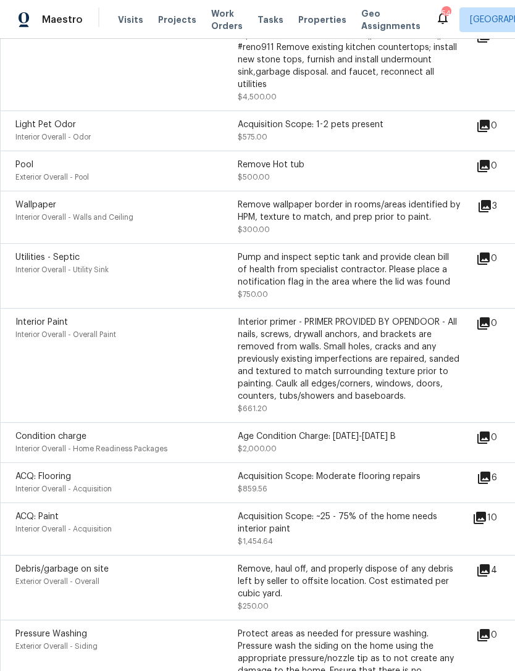
scroll to position [885, 0]
click at [490, 330] on icon at bounding box center [483, 323] width 12 height 12
click at [490, 327] on icon at bounding box center [483, 323] width 12 height 12
click at [486, 524] on icon at bounding box center [480, 518] width 12 height 12
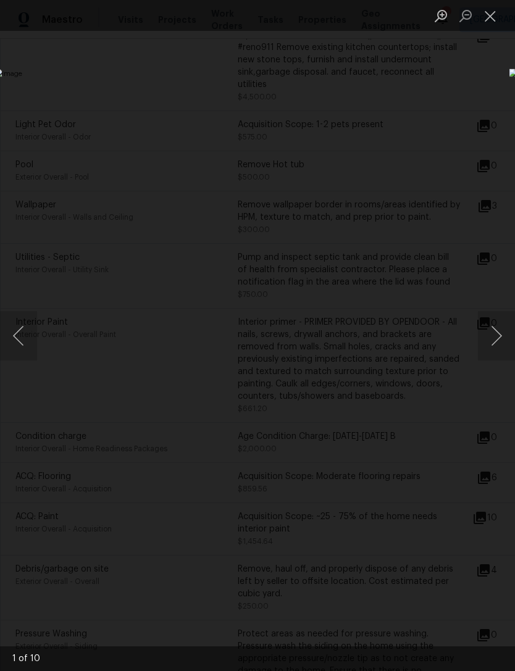
click at [503, 332] on button "Next image" at bounding box center [496, 335] width 37 height 49
click at [507, 329] on button "Next image" at bounding box center [496, 335] width 37 height 49
click at [499, 330] on button "Next image" at bounding box center [496, 335] width 37 height 49
click at [502, 327] on button "Next image" at bounding box center [496, 335] width 37 height 49
click at [500, 326] on button "Next image" at bounding box center [496, 335] width 37 height 49
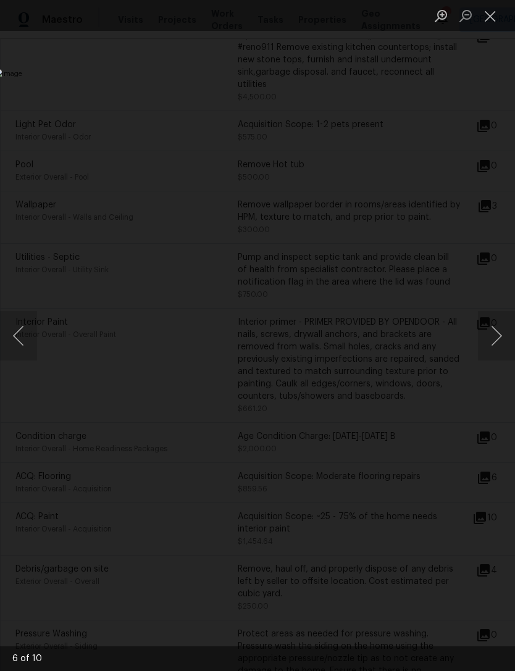
click at [500, 327] on button "Next image" at bounding box center [496, 335] width 37 height 49
click at [495, 12] on button "Close lightbox" at bounding box center [490, 16] width 25 height 22
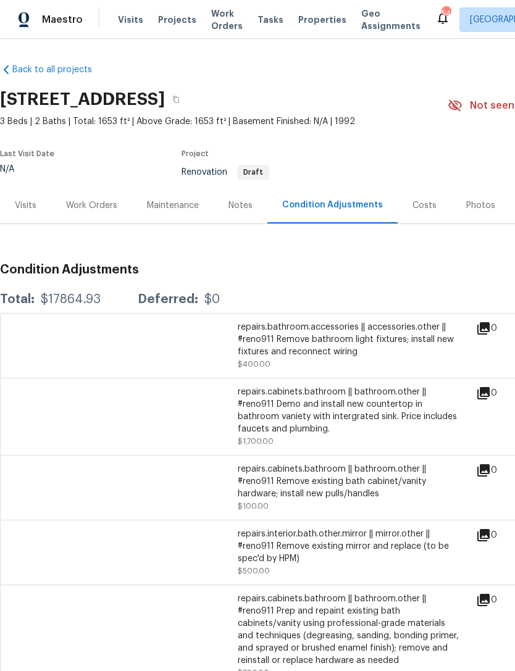
scroll to position [0, 0]
click at [236, 208] on div "Notes" at bounding box center [241, 206] width 24 height 12
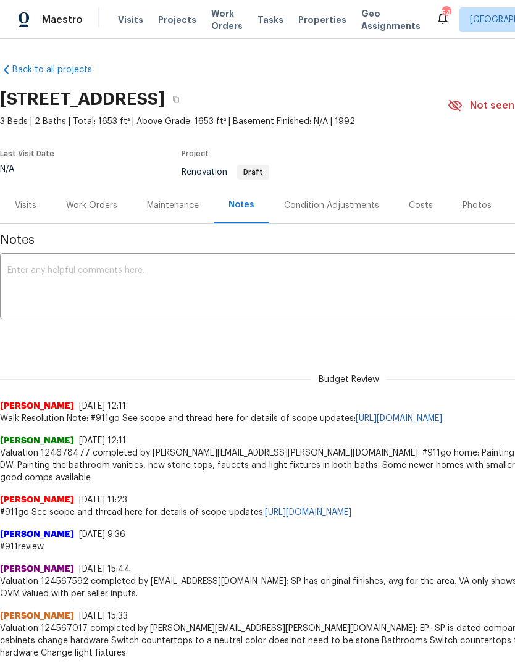
click at [311, 576] on span "Valuation 124567592 completed by kalyn.brown@opendoor.com: SP has original fini…" at bounding box center [349, 588] width 698 height 25
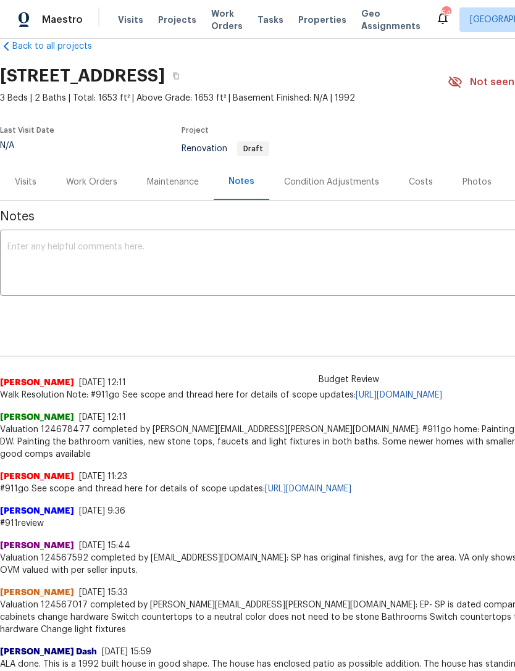
scroll to position [23, 0]
click at [315, 187] on div "Condition Adjustments" at bounding box center [331, 183] width 95 height 12
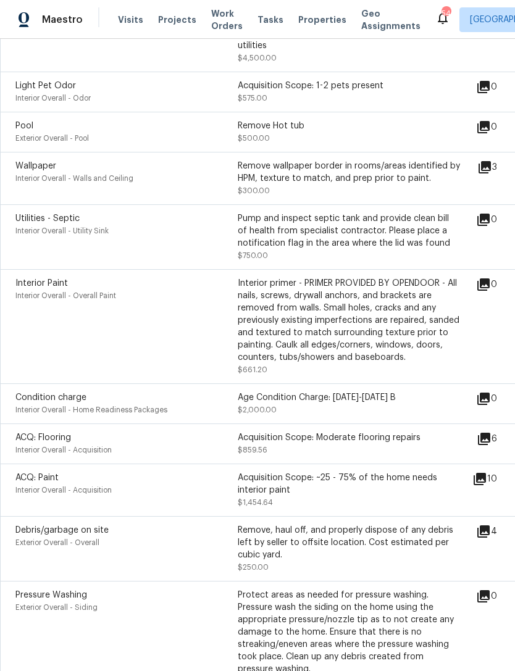
scroll to position [926, 0]
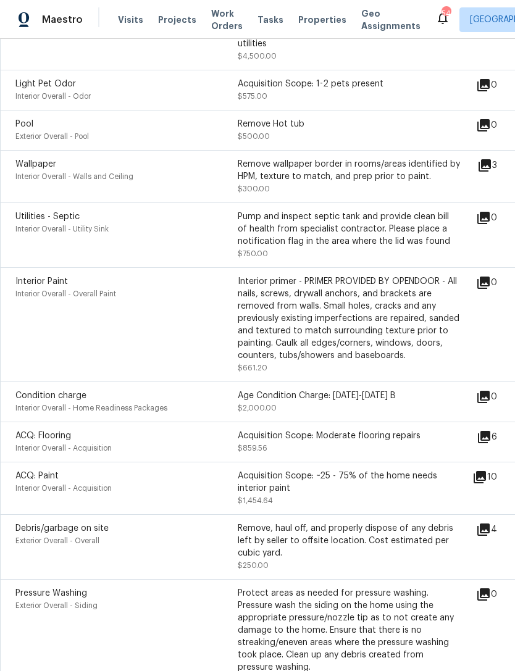
click at [493, 477] on div "ACQ: Paint Interior Overall - Acquisition Acquisition Scope: ~25 - 75% of the h…" at bounding box center [349, 488] width 698 height 53
click at [486, 484] on icon at bounding box center [480, 477] width 12 height 12
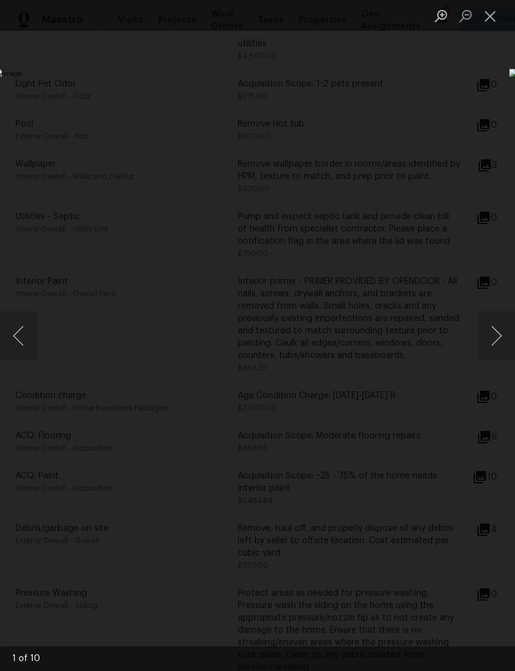
click at [500, 337] on button "Next image" at bounding box center [496, 335] width 37 height 49
click at [498, 333] on button "Next image" at bounding box center [496, 335] width 37 height 49
click at [509, 332] on button "Next image" at bounding box center [496, 335] width 37 height 49
click at [508, 329] on button "Next image" at bounding box center [496, 335] width 37 height 49
click at [499, 328] on button "Next image" at bounding box center [496, 335] width 37 height 49
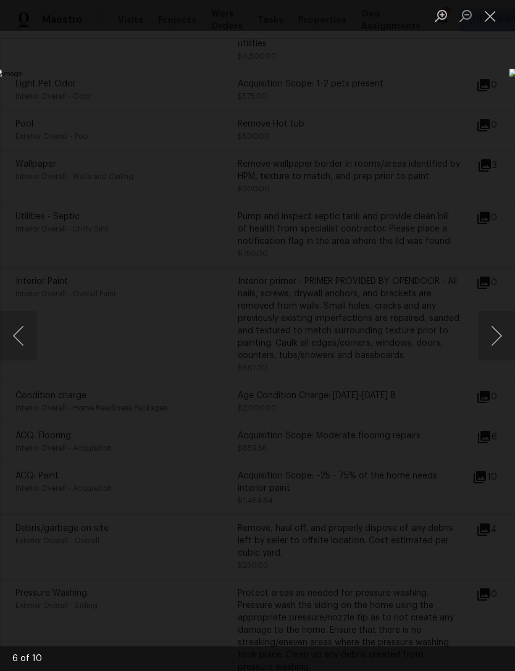
click at [500, 332] on button "Next image" at bounding box center [496, 335] width 37 height 49
click at [495, 331] on button "Next image" at bounding box center [496, 335] width 37 height 49
click at [502, 329] on button "Next image" at bounding box center [496, 335] width 37 height 49
click at [492, 22] on button "Close lightbox" at bounding box center [490, 16] width 25 height 22
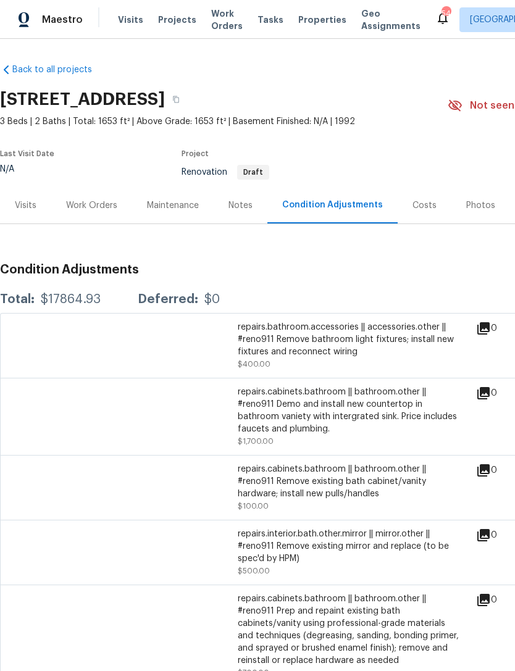
scroll to position [0, 0]
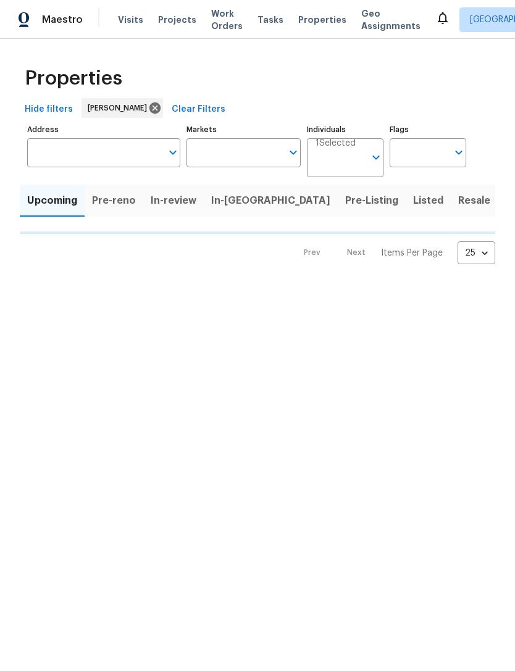
type input "100"
